Goal: Information Seeking & Learning: Check status

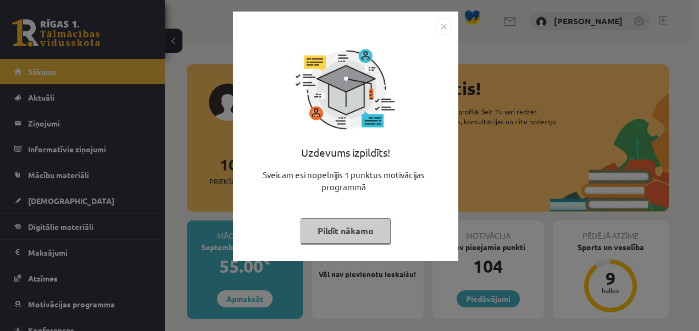
click at [328, 231] on button "Pildīt nākamo" at bounding box center [346, 230] width 90 height 25
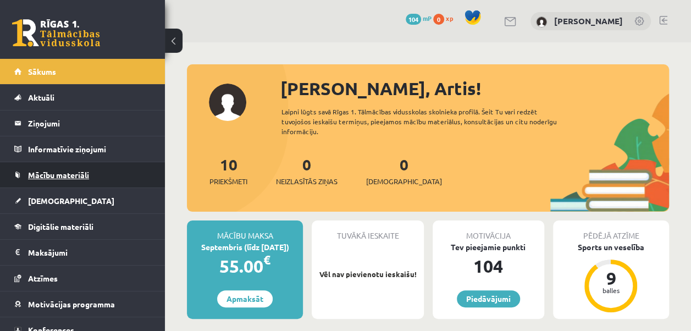
click at [76, 174] on span "Mācību materiāli" at bounding box center [58, 175] width 61 height 10
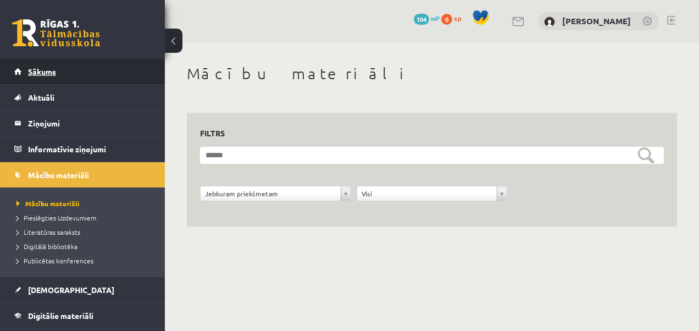
click at [41, 74] on span "Sākums" at bounding box center [42, 71] width 28 height 10
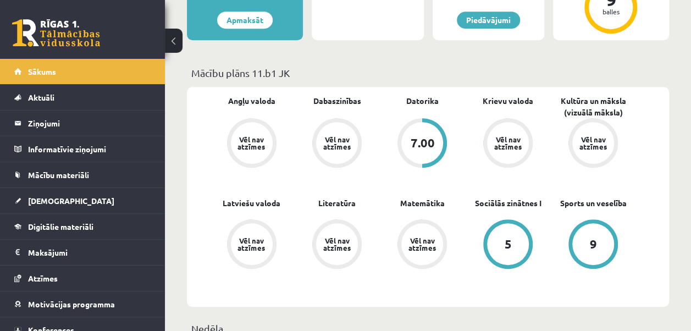
scroll to position [280, 0]
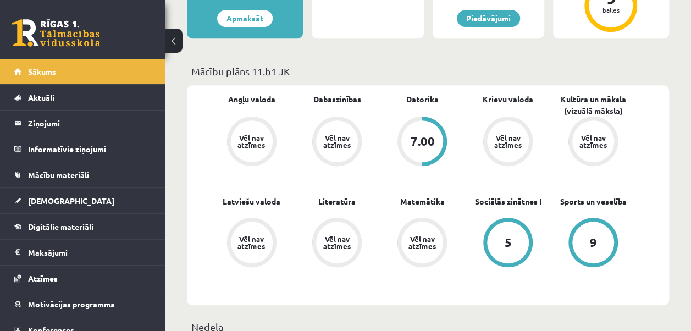
click at [249, 142] on div "Vēl nav atzīmes" at bounding box center [251, 141] width 31 height 14
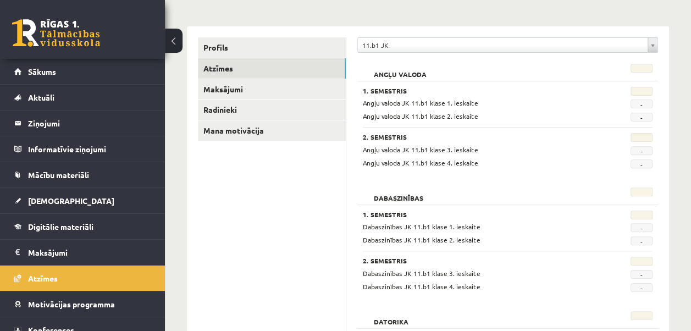
scroll to position [118, 0]
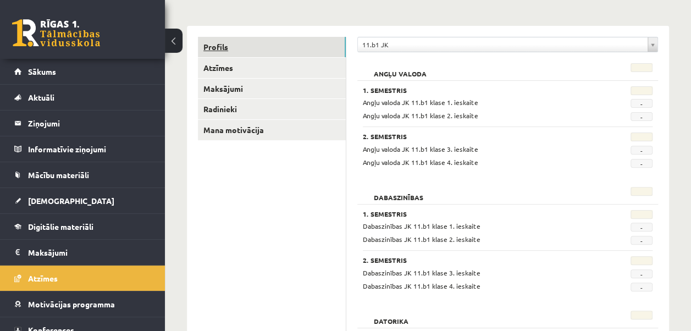
click at [232, 44] on link "Profils" at bounding box center [272, 47] width 148 height 20
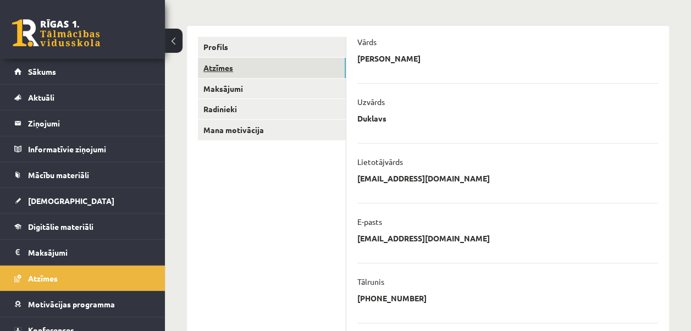
click at [220, 63] on link "Atzīmes" at bounding box center [272, 68] width 148 height 20
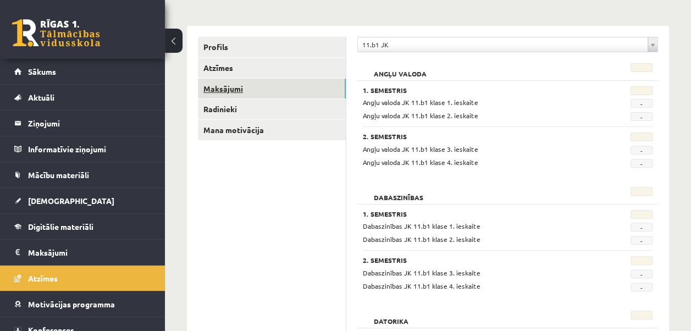
click at [226, 90] on link "Maksājumi" at bounding box center [272, 89] width 148 height 20
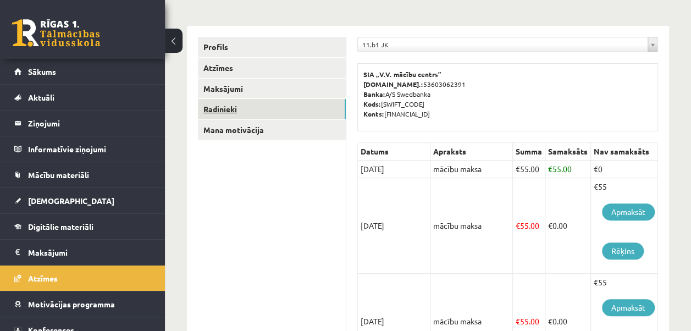
click at [223, 109] on link "Radinieki" at bounding box center [272, 109] width 148 height 20
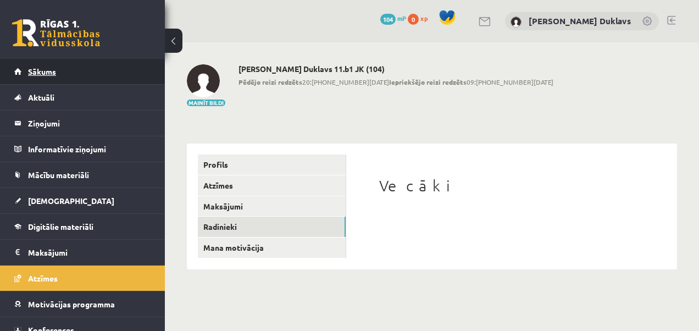
click at [97, 80] on link "Sākums" at bounding box center [82, 71] width 137 height 25
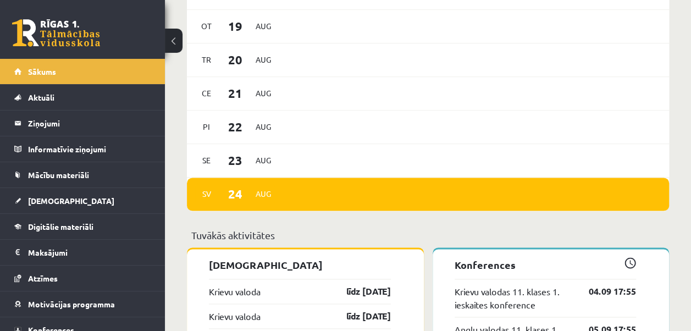
scroll to position [675, 0]
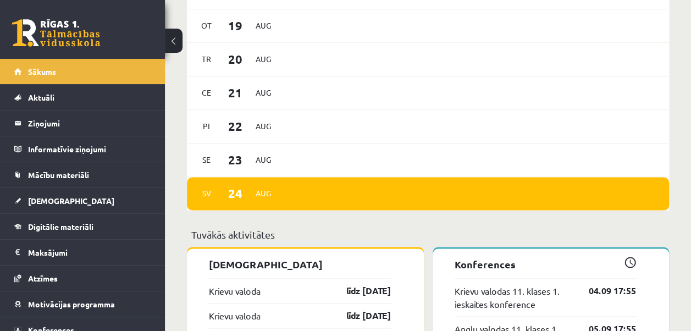
click at [288, 194] on div "[DATE]" at bounding box center [428, 194] width 482 height 34
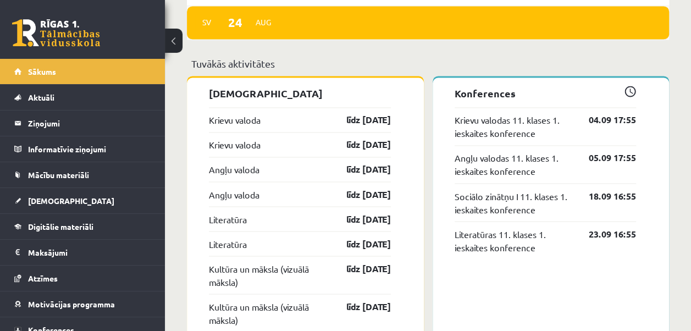
scroll to position [847, 0]
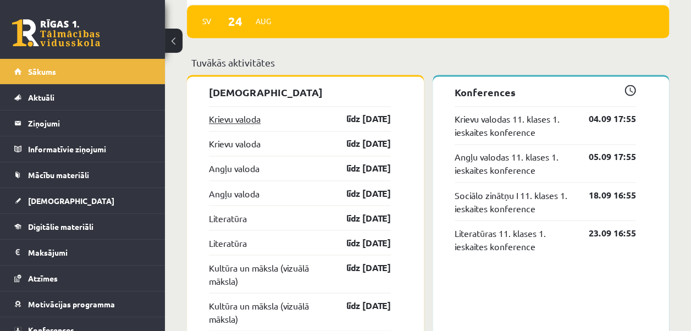
click at [236, 120] on link "Krievu valoda" at bounding box center [235, 118] width 52 height 13
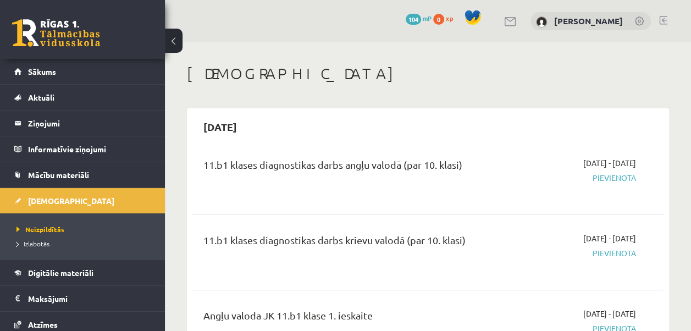
click at [437, 161] on div "11.b1 klases diagnostikas darbs angļu valodā (par 10. klasi)" at bounding box center [344, 167] width 283 height 20
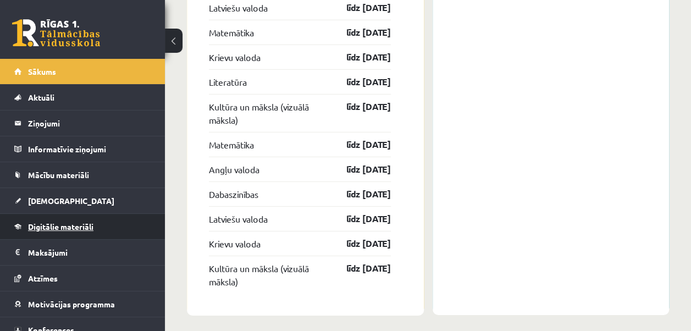
scroll to position [35, 0]
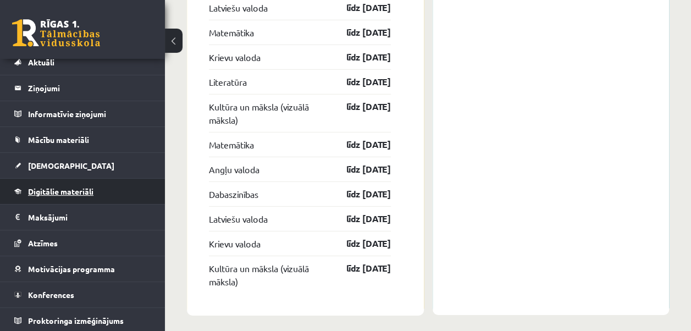
click at [58, 186] on span "Digitālie materiāli" at bounding box center [60, 191] width 65 height 10
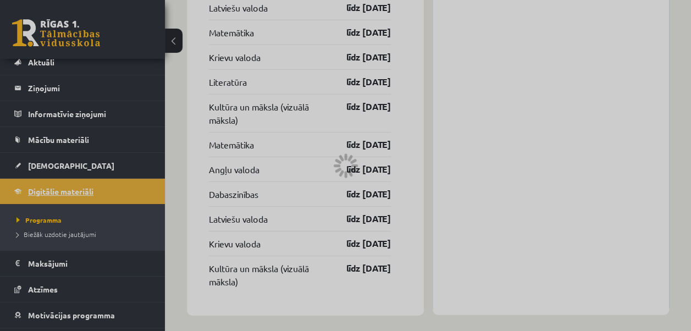
scroll to position [66, 0]
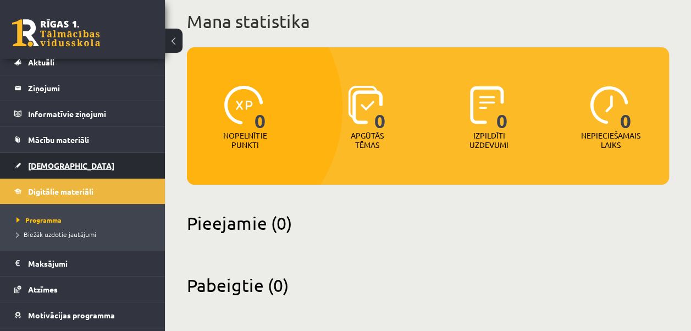
click at [103, 168] on link "[DEMOGRAPHIC_DATA]" at bounding box center [82, 165] width 137 height 25
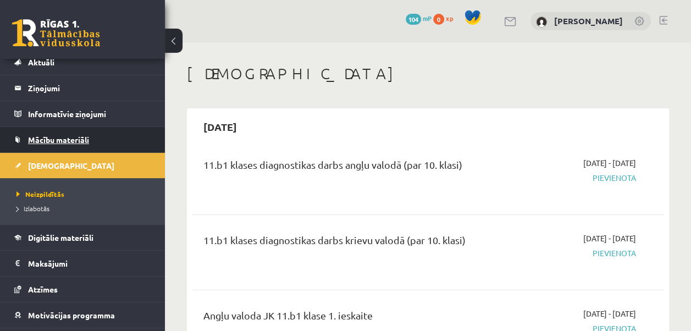
click at [53, 140] on span "Mācību materiāli" at bounding box center [58, 140] width 61 height 10
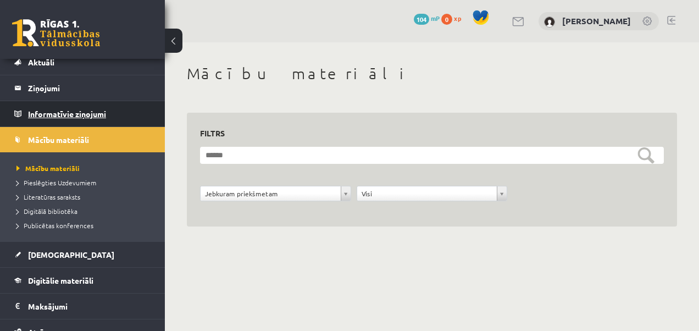
click at [46, 115] on legend "Informatīvie ziņojumi 0" at bounding box center [89, 113] width 123 height 25
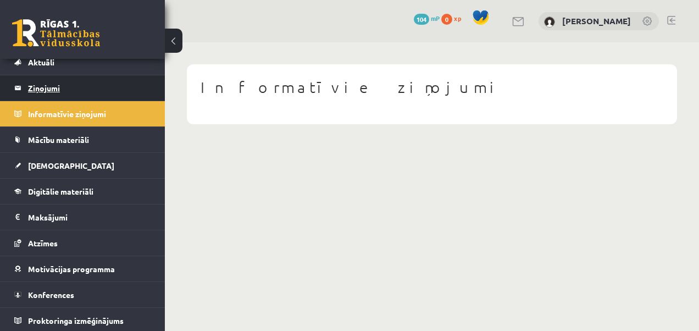
click at [44, 84] on legend "Ziņojumi 0" at bounding box center [89, 87] width 123 height 25
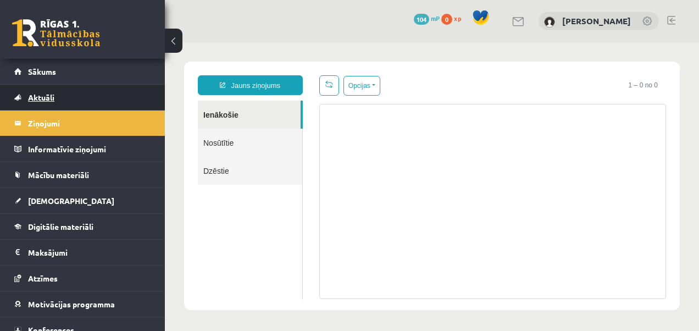
click at [46, 98] on span "Aktuāli" at bounding box center [41, 97] width 26 height 10
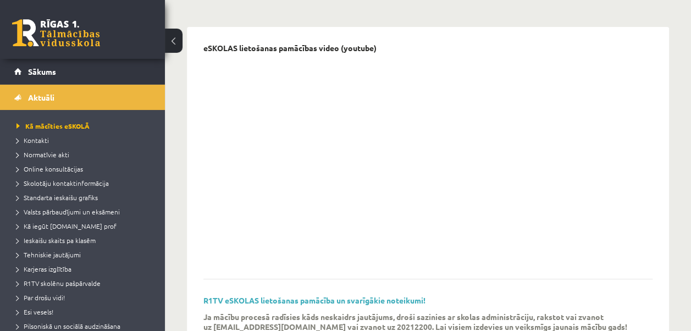
scroll to position [94, 0]
